Goal: Navigation & Orientation: Find specific page/section

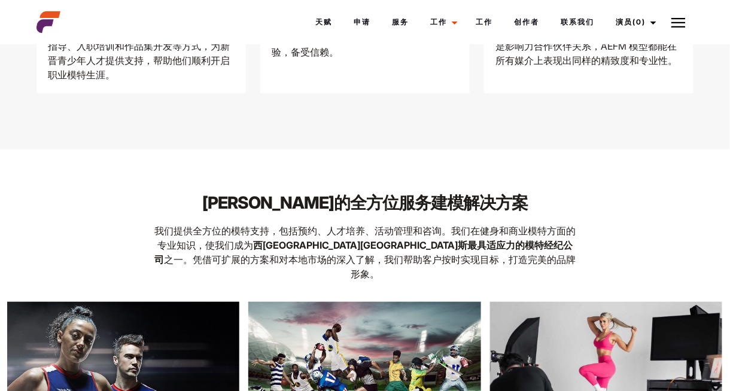
scroll to position [1639, 0]
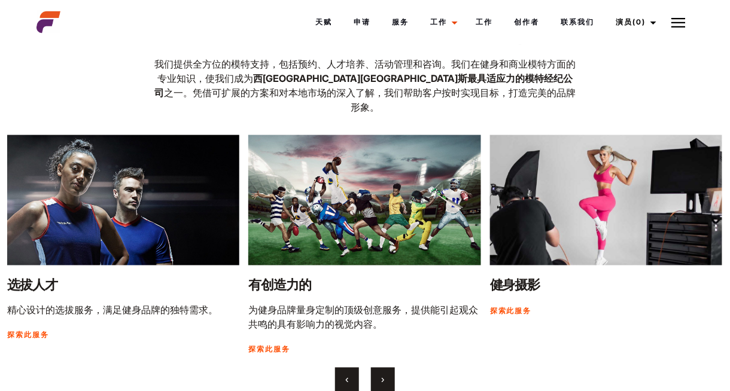
click at [379, 368] on button "›" at bounding box center [383, 380] width 24 height 24
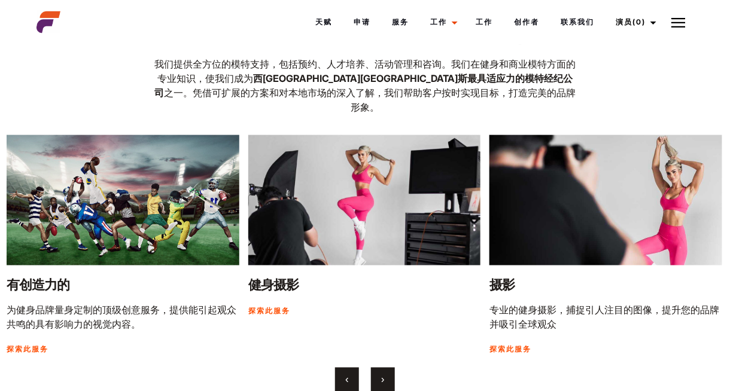
click at [379, 368] on button "›" at bounding box center [383, 380] width 24 height 24
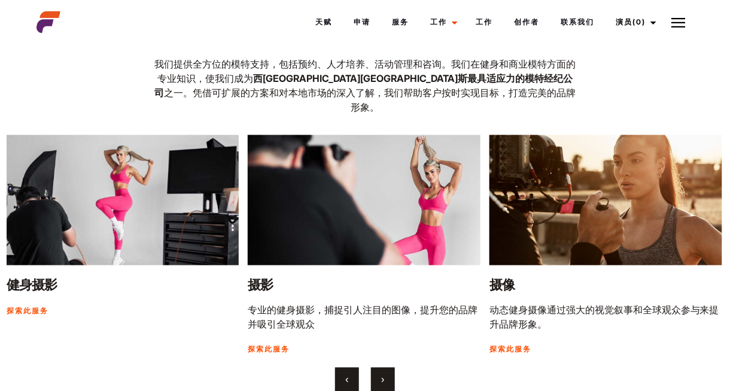
click at [379, 368] on button "›" at bounding box center [383, 380] width 24 height 24
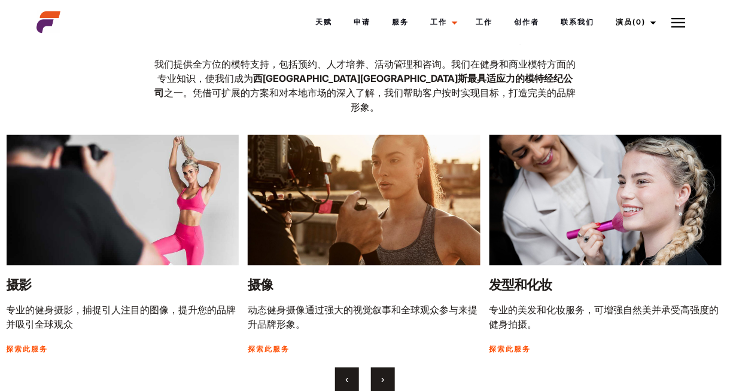
click at [379, 368] on button "›" at bounding box center [383, 380] width 24 height 24
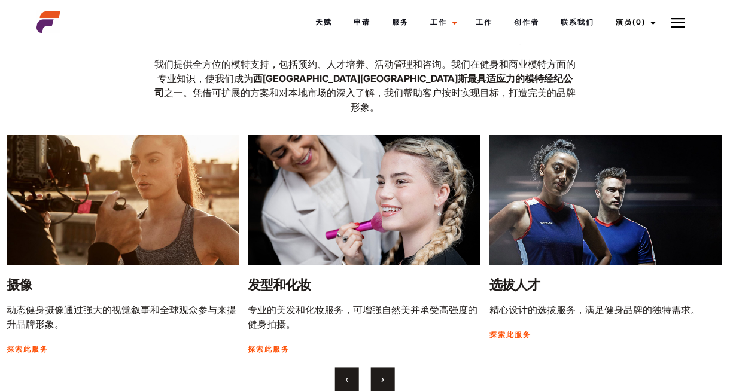
click at [379, 368] on button "›" at bounding box center [383, 380] width 24 height 24
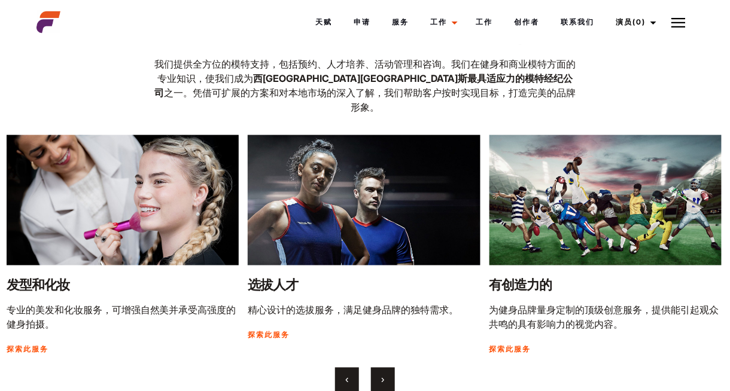
click at [379, 368] on button "›" at bounding box center [383, 380] width 24 height 24
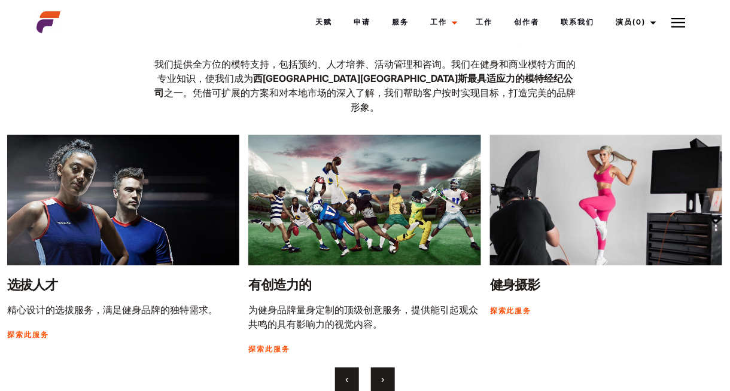
click at [379, 368] on button "›" at bounding box center [383, 380] width 24 height 24
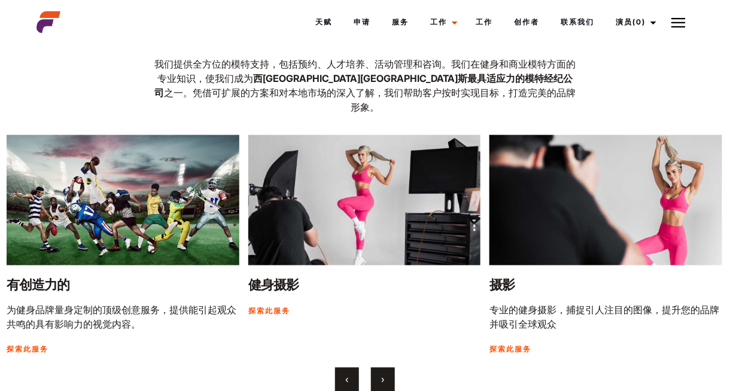
click at [379, 368] on button "›" at bounding box center [383, 380] width 24 height 24
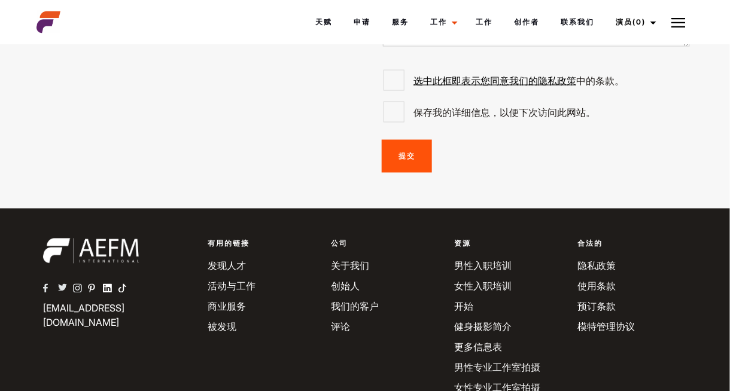
scroll to position [3055, 0]
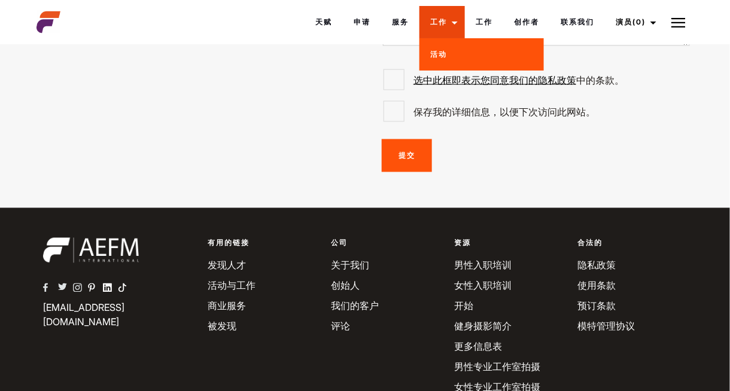
click at [440, 23] on font "工作" at bounding box center [438, 21] width 17 height 9
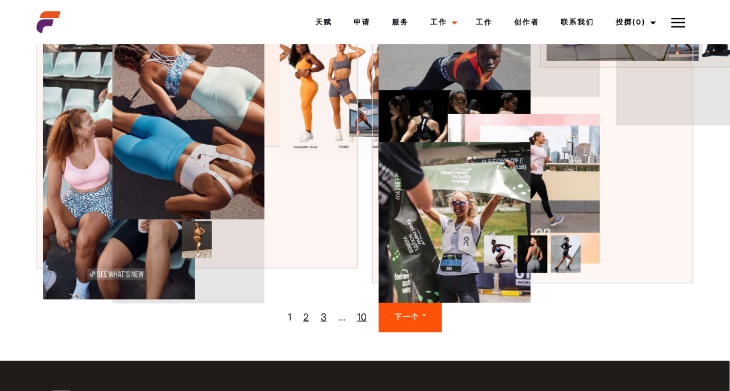
scroll to position [1448, 0]
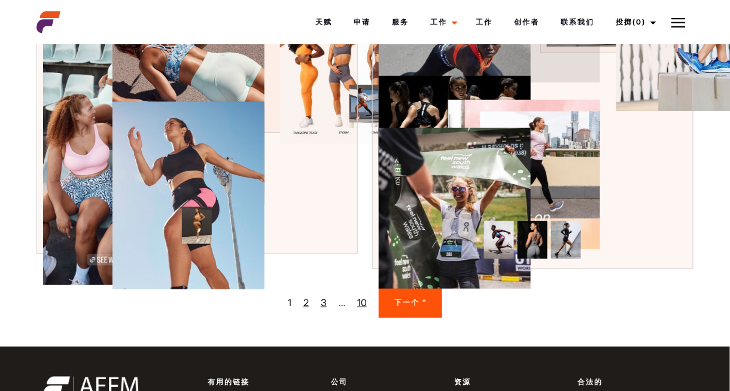
click at [361, 309] on font "10" at bounding box center [362, 303] width 10 height 12
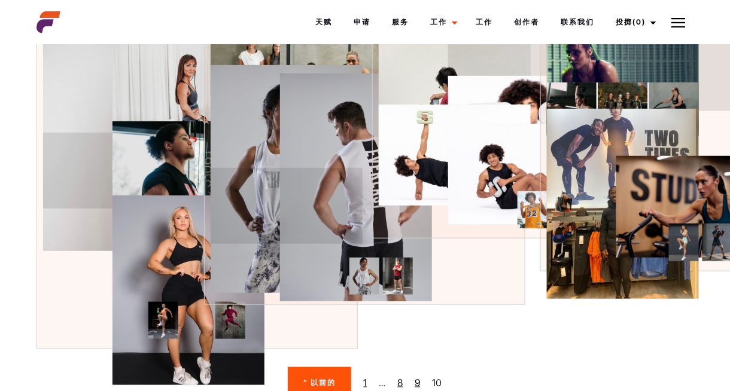
scroll to position [432, 0]
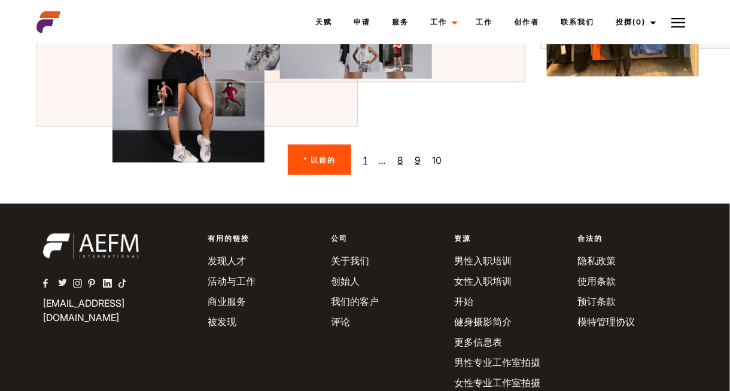
click at [415, 175] on nav "“ 以前的 1 … 8 9 10" at bounding box center [364, 160] width 657 height 30
click at [419, 166] on font "9" at bounding box center [416, 160] width 5 height 12
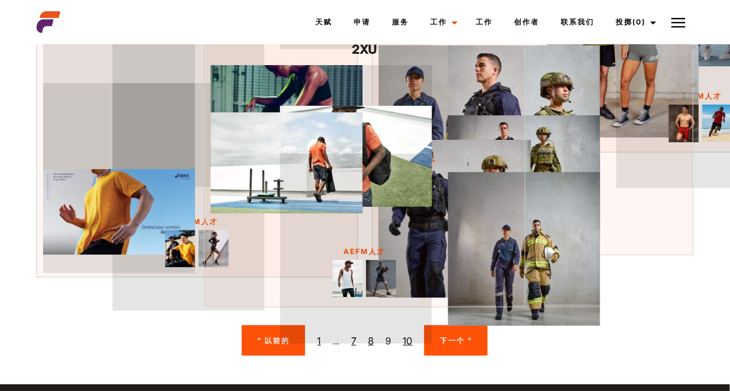
scroll to position [1360, 0]
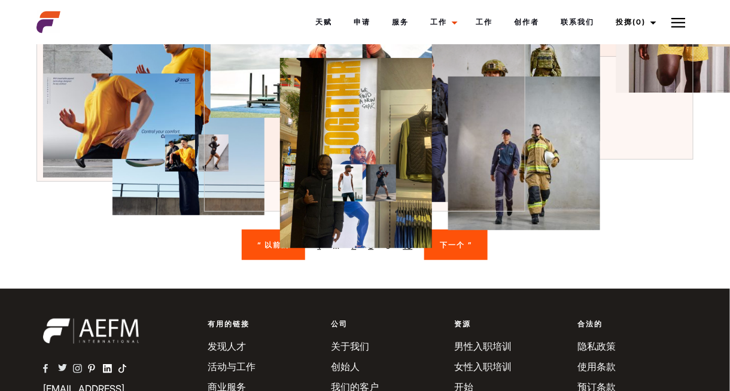
click at [353, 251] on font "7" at bounding box center [353, 245] width 5 height 12
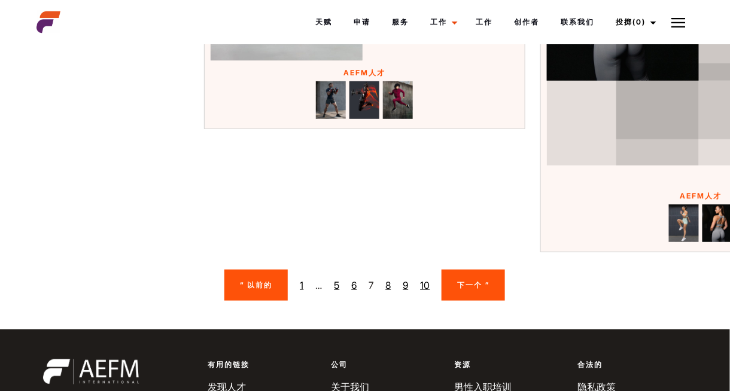
scroll to position [1467, 0]
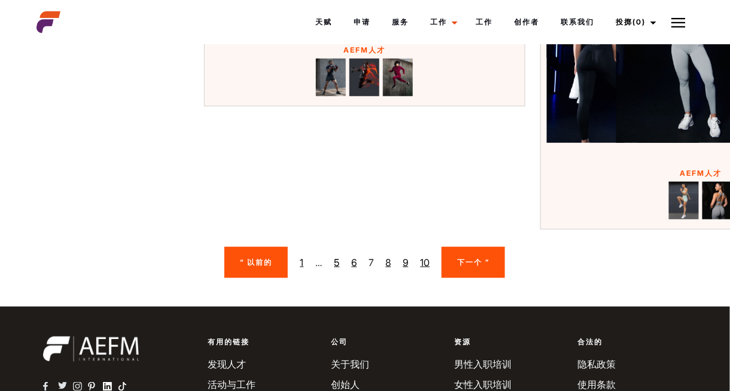
click at [334, 270] on link "5" at bounding box center [336, 262] width 5 height 14
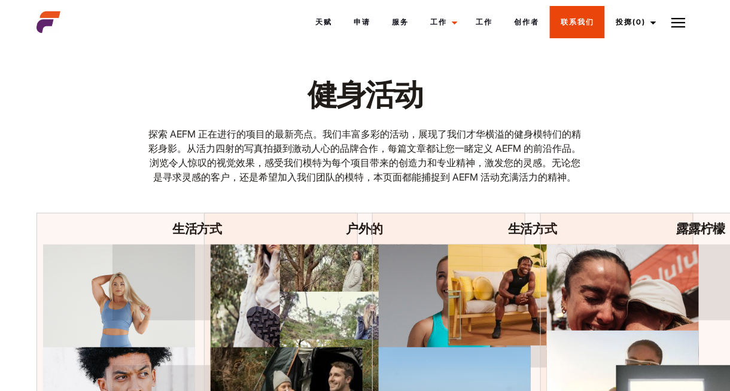
click at [551, 27] on link "联系我们" at bounding box center [577, 22] width 55 height 32
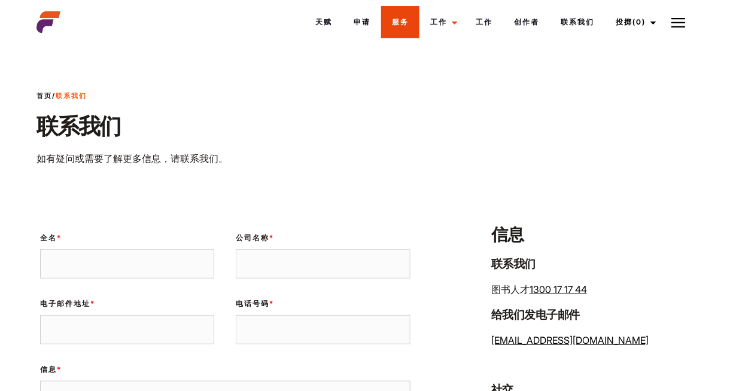
click at [392, 25] on font "服务" at bounding box center [400, 21] width 17 height 9
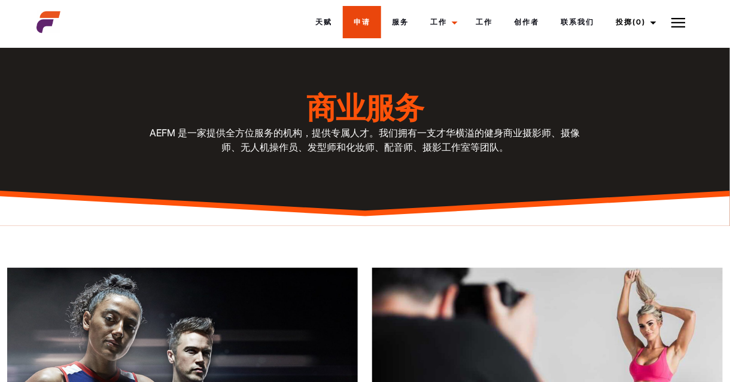
click at [364, 17] on font "申请" at bounding box center [361, 21] width 17 height 9
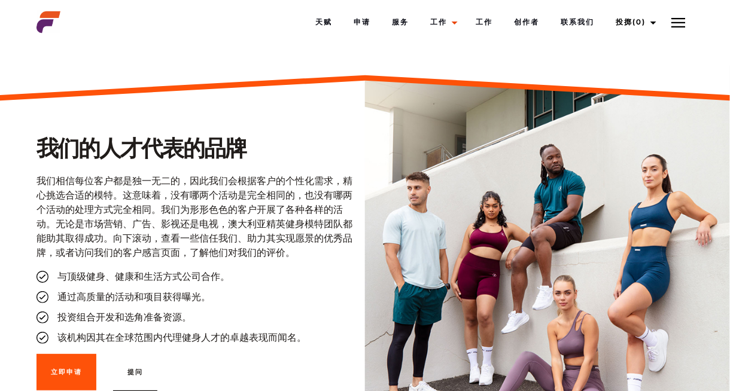
scroll to position [1173, 0]
